Goal: Check status: Check status

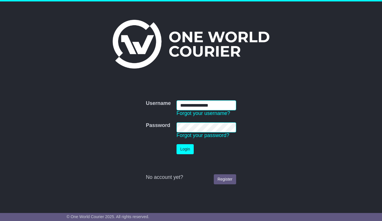
type input "**********"
click at [188, 147] on button "Login" at bounding box center [185, 149] width 17 height 10
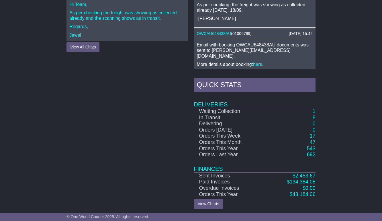
scroll to position [286, 0]
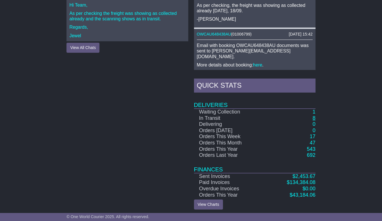
click at [315, 118] on link "8" at bounding box center [314, 118] width 3 height 6
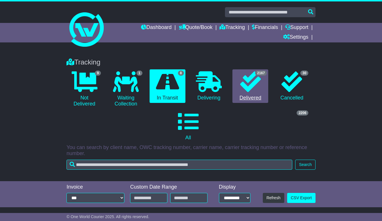
click at [247, 81] on icon at bounding box center [250, 81] width 21 height 21
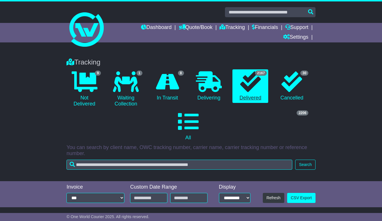
click at [247, 81] on icon at bounding box center [250, 81] width 21 height 21
click at [249, 98] on link "2167 Delivered" at bounding box center [251, 86] width 36 height 34
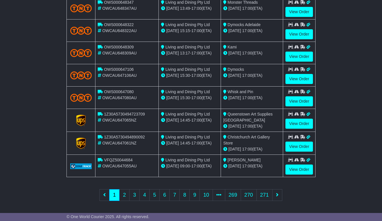
scroll to position [251, 0]
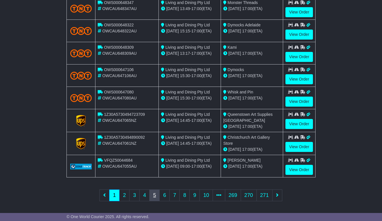
click at [157, 193] on link "5" at bounding box center [154, 196] width 10 height 12
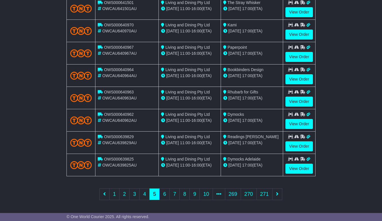
scroll to position [251, 0]
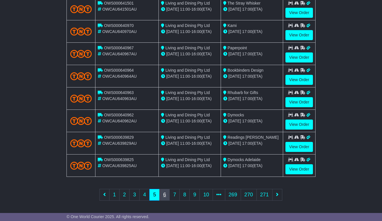
click at [165, 193] on link "6" at bounding box center [164, 195] width 10 height 12
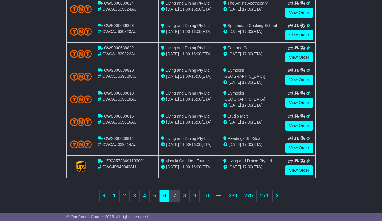
click at [174, 195] on link "7" at bounding box center [174, 196] width 10 height 12
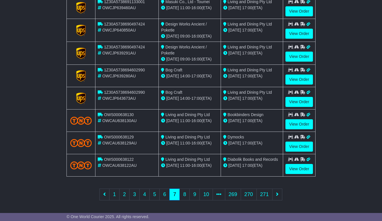
scroll to position [252, 0]
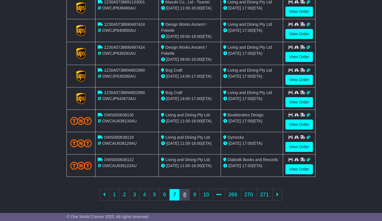
click at [185, 195] on link "8" at bounding box center [184, 195] width 10 height 12
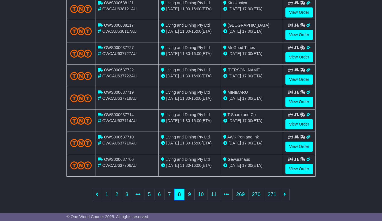
scroll to position [251, 0]
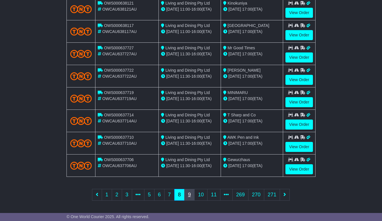
click at [189, 195] on link "9" at bounding box center [189, 195] width 10 height 12
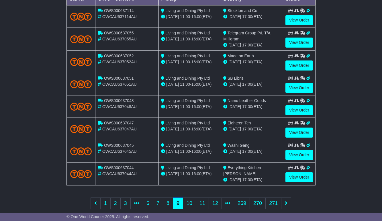
scroll to position [251, 0]
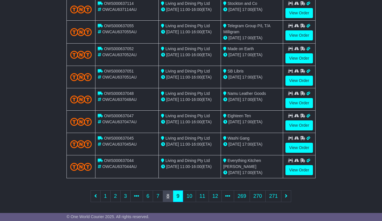
click at [167, 193] on link "8" at bounding box center [168, 196] width 10 height 12
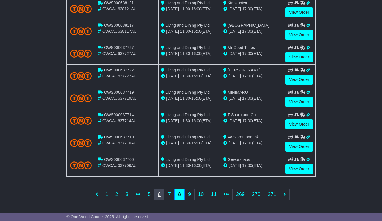
scroll to position [251, 0]
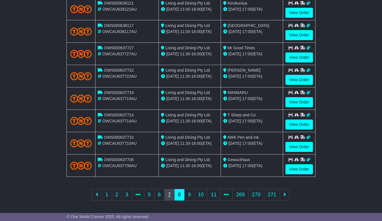
click at [168, 193] on link "7" at bounding box center [169, 195] width 10 height 12
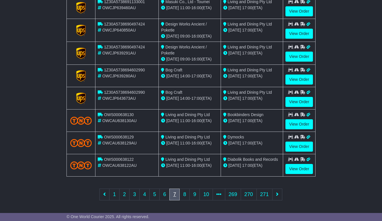
scroll to position [252, 0]
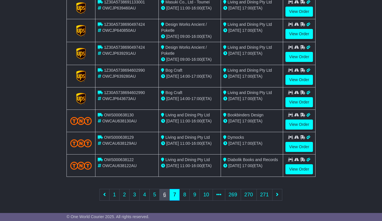
click at [163, 195] on link "6" at bounding box center [164, 195] width 10 height 12
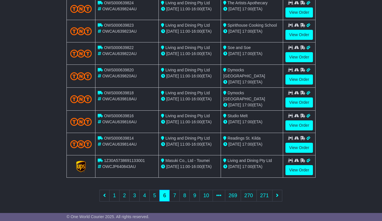
scroll to position [251, 0]
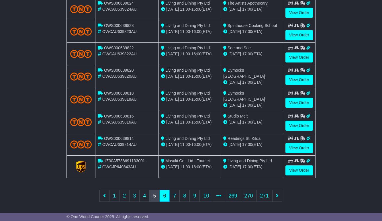
click at [153, 192] on link "5" at bounding box center [154, 196] width 10 height 12
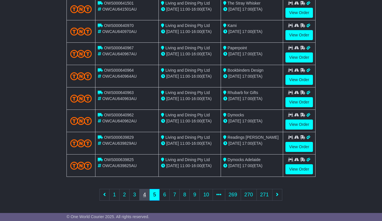
click at [143, 195] on link "4" at bounding box center [144, 195] width 10 height 12
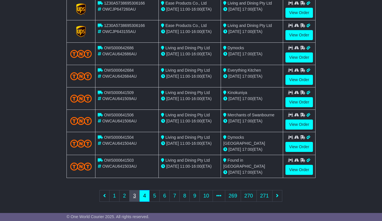
click at [135, 193] on link "3" at bounding box center [134, 196] width 10 height 12
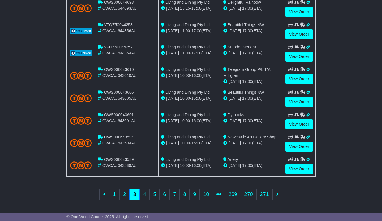
scroll to position [251, 0]
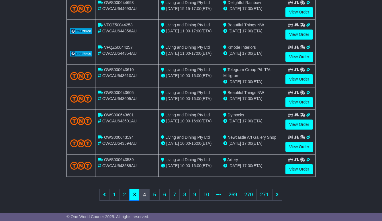
click at [142, 193] on link "4" at bounding box center [144, 195] width 10 height 12
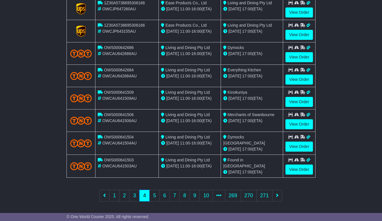
scroll to position [251, 0]
click at [163, 193] on link "6" at bounding box center [164, 196] width 10 height 12
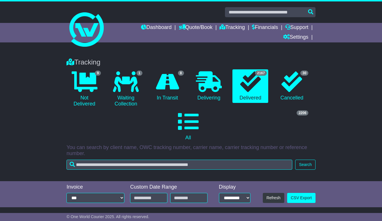
scroll to position [0, 0]
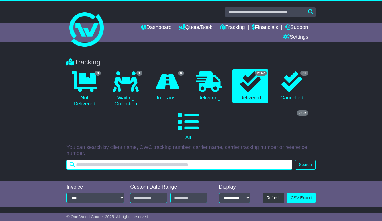
click at [105, 163] on input "text" at bounding box center [180, 165] width 226 height 10
type input "***"
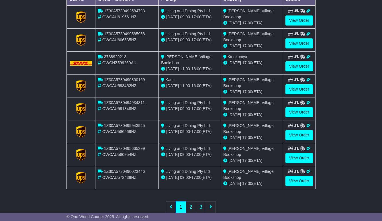
scroll to position [243, 0]
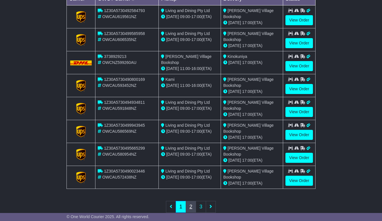
click at [190, 208] on link "2" at bounding box center [191, 207] width 10 height 12
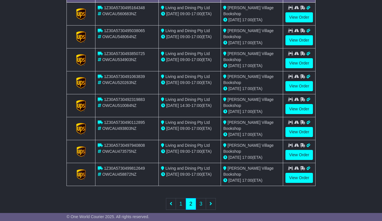
scroll to position [247, 0]
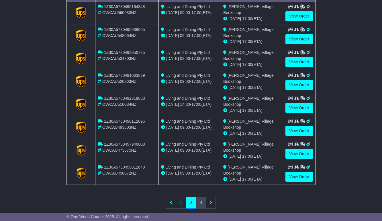
click at [198, 203] on link "3" at bounding box center [201, 203] width 10 height 12
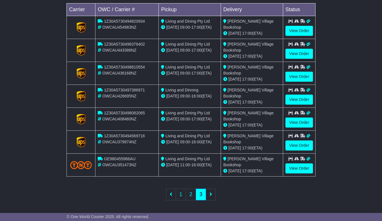
scroll to position [233, 0]
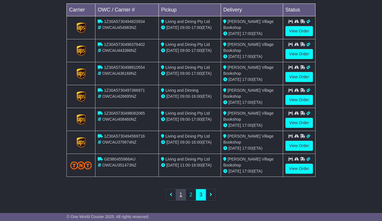
click at [179, 192] on link "1" at bounding box center [181, 195] width 10 height 12
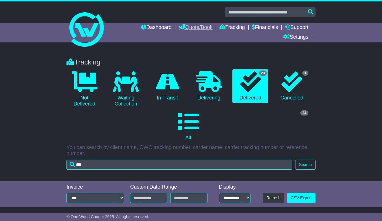
scroll to position [0, 0]
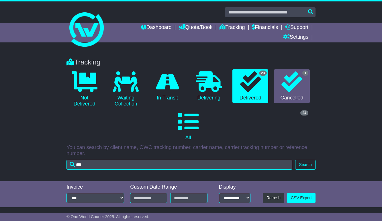
click at [288, 82] on icon at bounding box center [292, 81] width 21 height 21
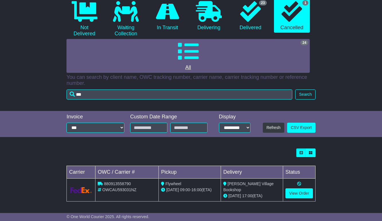
scroll to position [70, 0]
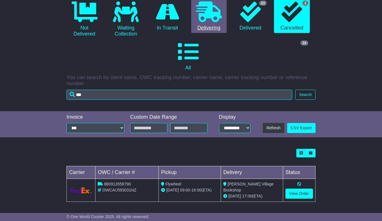
click at [206, 20] on icon at bounding box center [209, 11] width 26 height 21
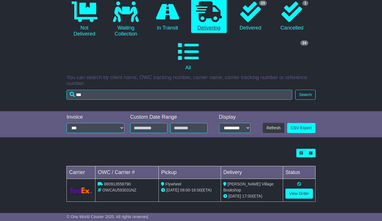
scroll to position [34, 0]
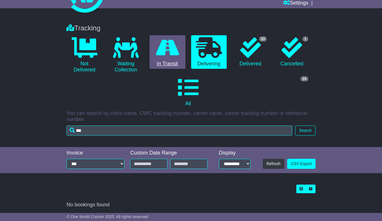
click at [171, 42] on icon at bounding box center [167, 47] width 23 height 21
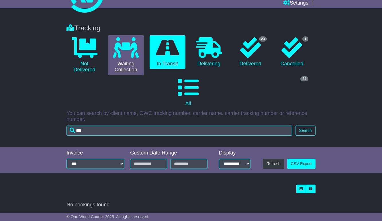
click at [123, 58] on link "0 Waiting Collection" at bounding box center [126, 55] width 36 height 40
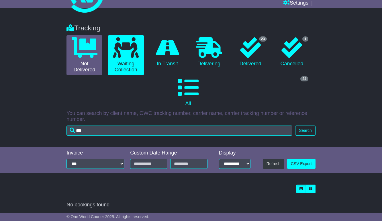
click at [80, 54] on icon at bounding box center [85, 47] width 26 height 21
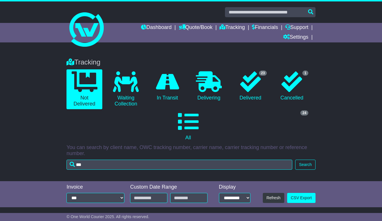
scroll to position [0, 0]
click at [151, 25] on link "Dashboard" at bounding box center [156, 28] width 31 height 10
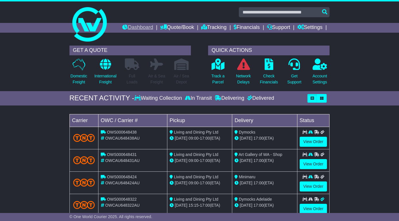
click at [153, 25] on link "Dashboard" at bounding box center [137, 28] width 31 height 10
click at [226, 28] on link "Tracking" at bounding box center [213, 28] width 25 height 10
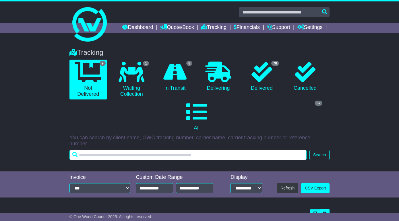
click at [108, 155] on input "text" at bounding box center [187, 155] width 237 height 10
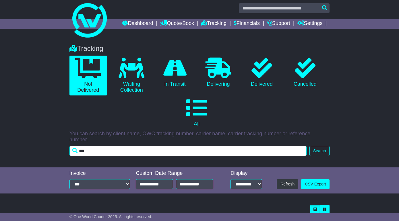
scroll to position [4, 0]
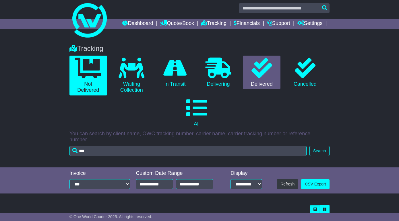
click at [262, 78] on icon at bounding box center [261, 68] width 21 height 21
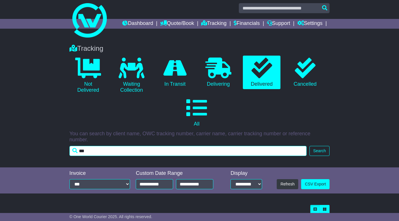
click at [182, 152] on input "***" at bounding box center [187, 151] width 237 height 10
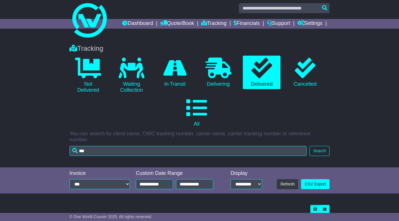
click at [316, 153] on button "Search" at bounding box center [319, 151] width 20 height 10
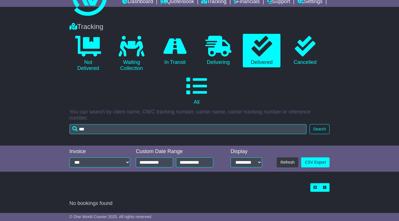
scroll to position [28, 0]
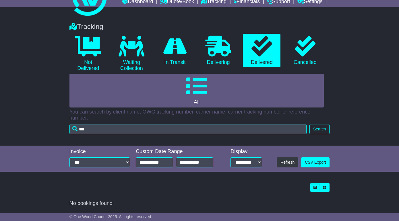
click at [198, 93] on icon at bounding box center [196, 86] width 21 height 21
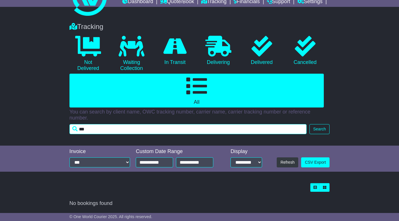
click at [122, 132] on input "***" at bounding box center [187, 129] width 237 height 10
type input "*"
type input "*********"
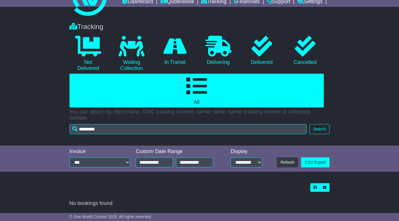
click at [318, 128] on button "Search" at bounding box center [319, 129] width 20 height 10
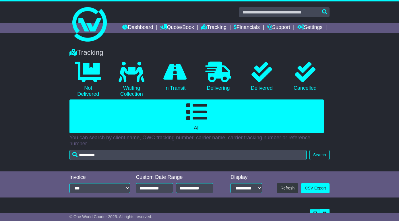
scroll to position [0, 0]
click at [226, 26] on link "Tracking" at bounding box center [213, 28] width 25 height 10
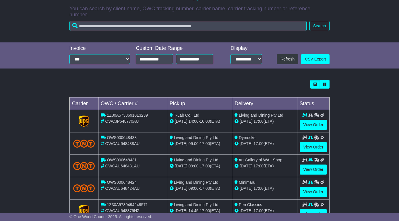
scroll to position [130, 0]
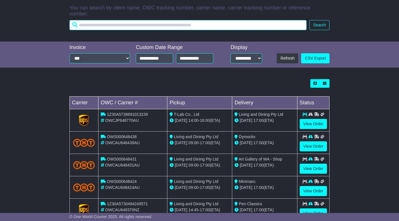
click at [100, 28] on input "text" at bounding box center [187, 25] width 237 height 10
type input "*****"
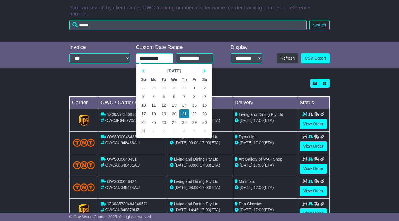
click at [146, 63] on input "**********" at bounding box center [154, 58] width 37 height 10
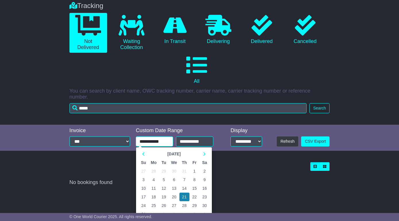
scroll to position [49, 0]
click at [142, 154] on icon at bounding box center [143, 154] width 3 height 4
click at [184, 170] on td "1" at bounding box center [184, 171] width 10 height 9
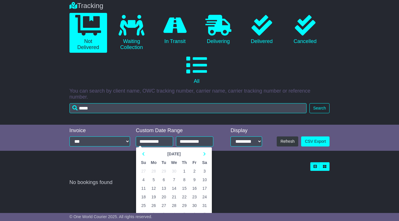
type input "**********"
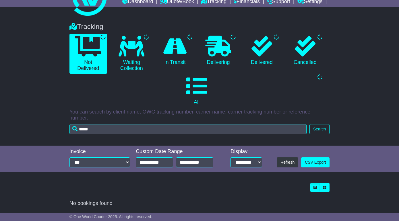
scroll to position [28, 0]
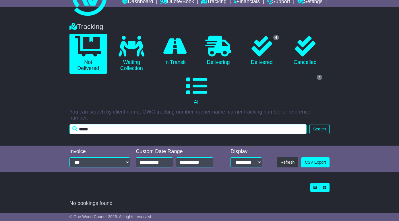
click at [113, 129] on input "*****" at bounding box center [187, 129] width 237 height 10
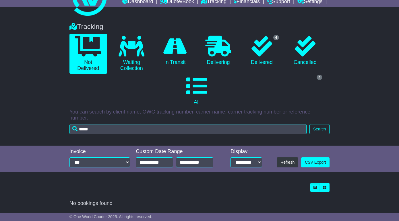
click at [317, 130] on button "Search" at bounding box center [319, 129] width 20 height 10
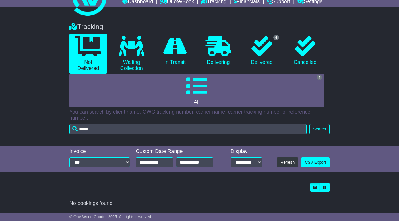
click at [206, 91] on icon at bounding box center [196, 86] width 21 height 21
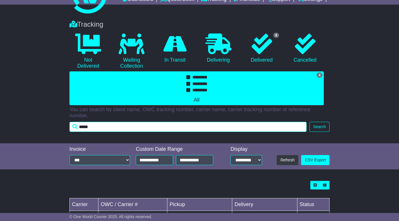
click at [103, 128] on input "*****" at bounding box center [187, 127] width 237 height 10
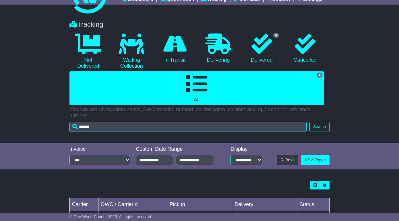
type input "*****"
drag, startPoint x: 104, startPoint y: 128, endPoint x: 320, endPoint y: 130, distance: 216.2
click at [320, 130] on button "Search" at bounding box center [319, 127] width 20 height 10
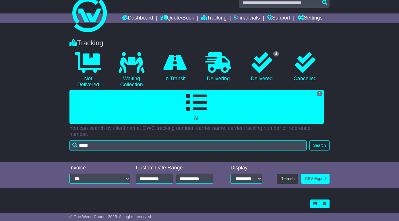
scroll to position [2, 0]
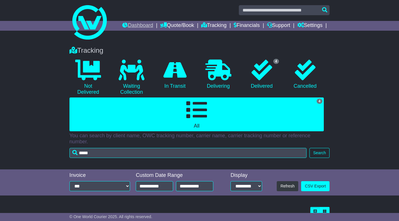
click at [153, 25] on link "Dashboard" at bounding box center [137, 26] width 31 height 10
